Goal: Information Seeking & Learning: Understand process/instructions

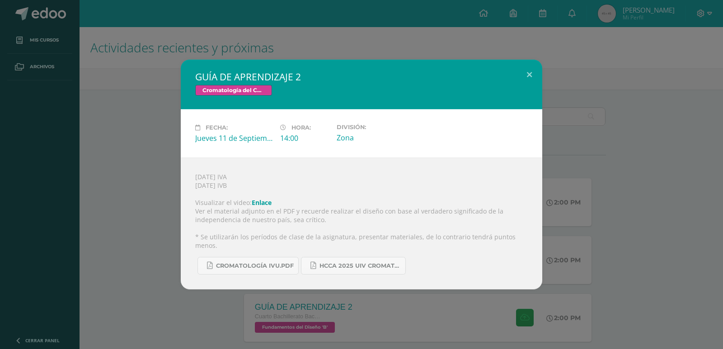
scroll to position [181, 0]
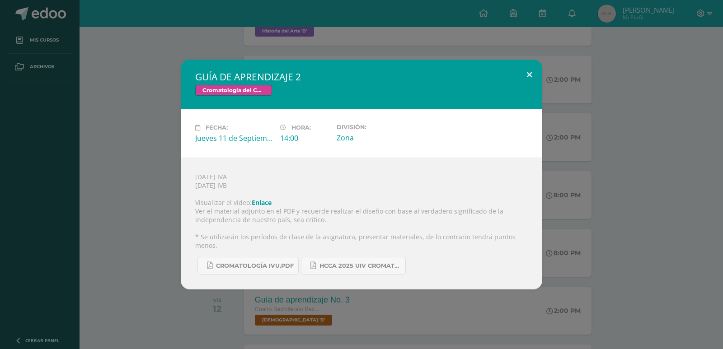
click at [524, 79] on button at bounding box center [530, 75] width 26 height 31
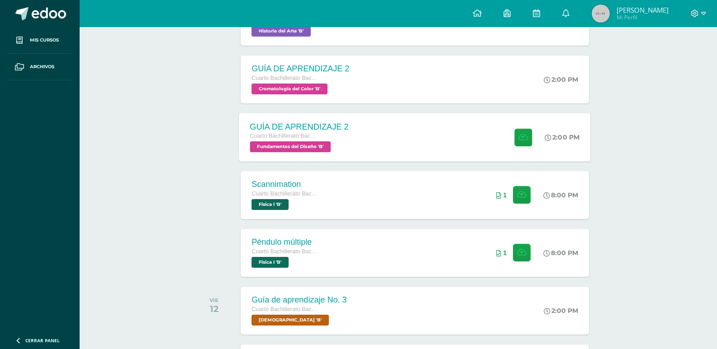
click at [382, 153] on div "GUÍA DE APRENDIZAJE 2 Cuarto Bachillerato Bachillerato en CCLL con Orientación …" at bounding box center [414, 137] width 351 height 48
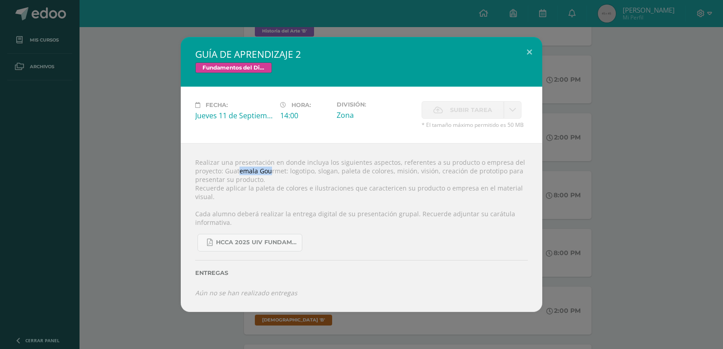
drag, startPoint x: 224, startPoint y: 171, endPoint x: 255, endPoint y: 170, distance: 30.8
click at [255, 170] on div "Realizar una presentación en donde incluya los siguientes aspectos, referentes …" at bounding box center [362, 227] width 362 height 169
click at [231, 168] on div "Realizar una presentación en donde incluya los siguientes aspectos, referentes …" at bounding box center [362, 227] width 362 height 169
click at [224, 171] on div "Realizar una presentación en donde incluya los siguientes aspectos, referentes …" at bounding box center [362, 227] width 362 height 169
drag, startPoint x: 227, startPoint y: 172, endPoint x: 285, endPoint y: 172, distance: 58.3
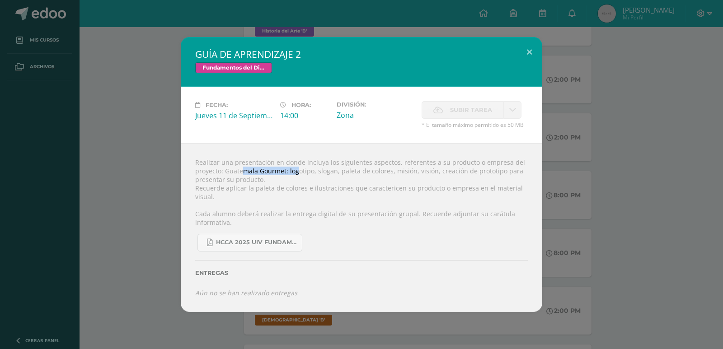
click at [285, 172] on div "Realizar una presentación en donde incluya los siguientes aspectos, referentes …" at bounding box center [362, 227] width 362 height 169
copy div "Guatemala Gourmet"
drag, startPoint x: 317, startPoint y: 171, endPoint x: 335, endPoint y: 172, distance: 18.5
click at [335, 172] on div "Realizar una presentación en donde incluya los siguientes aspectos, referentes …" at bounding box center [362, 227] width 362 height 169
copy div "slogan"
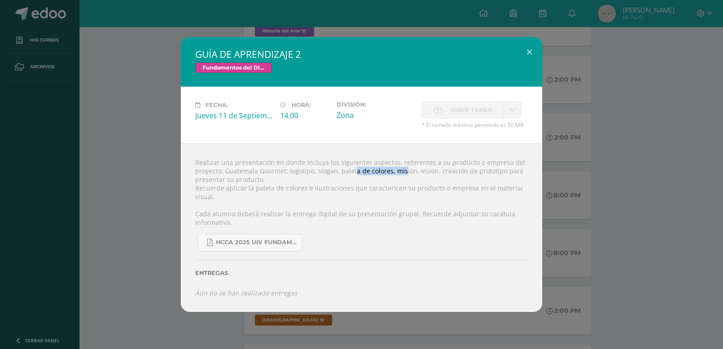
drag, startPoint x: 339, startPoint y: 174, endPoint x: 389, endPoint y: 174, distance: 50.2
click at [389, 174] on div "Realizar una presentación en donde incluya los siguientes aspectos, referentes …" at bounding box center [362, 227] width 362 height 169
